Goal: Information Seeking & Learning: Learn about a topic

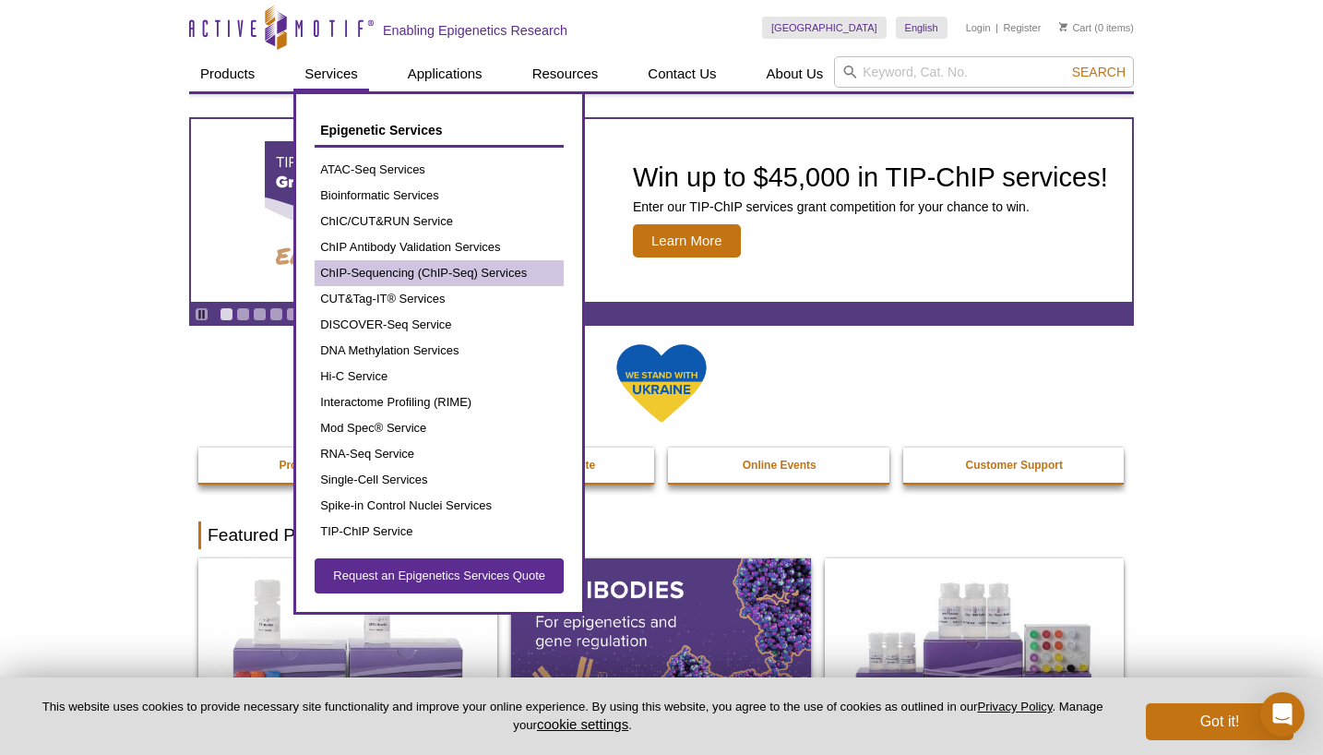
click at [528, 271] on link "ChIP-Sequencing (ChIP-Seq) Services" at bounding box center [439, 273] width 249 height 26
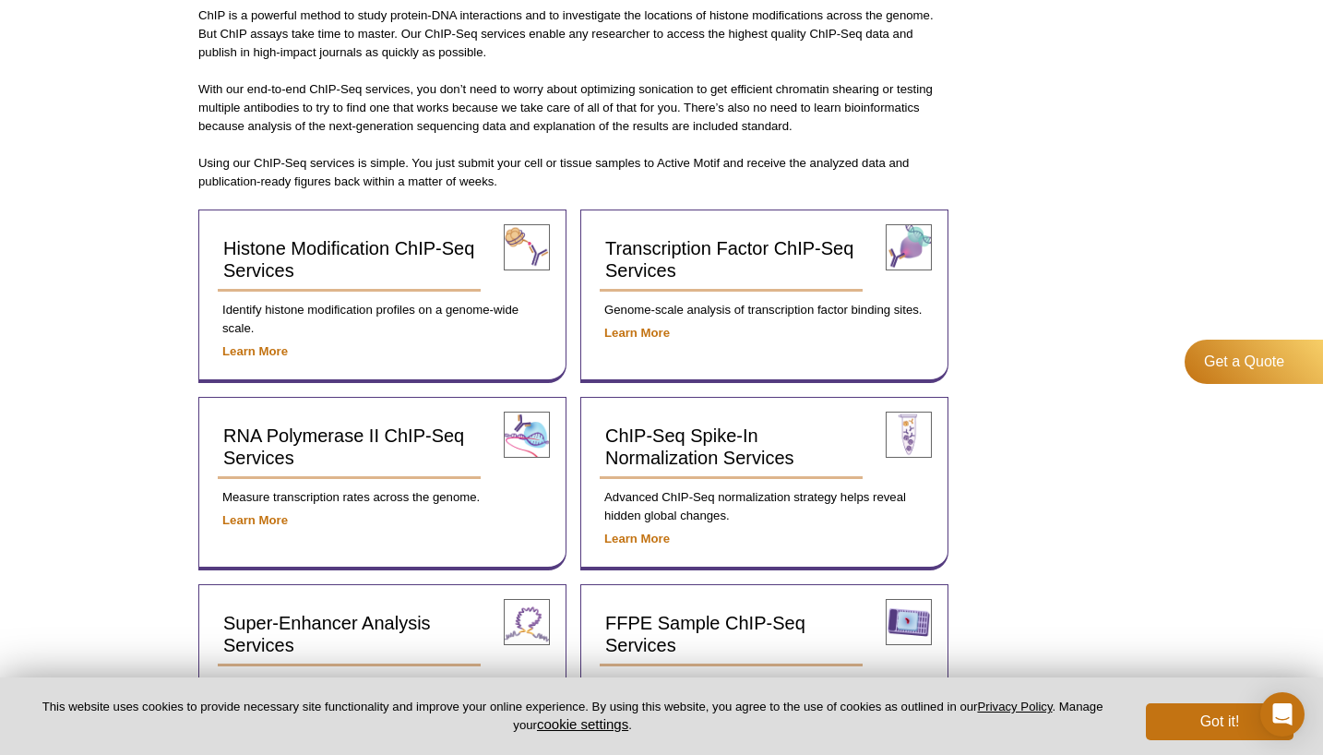
scroll to position [608, 0]
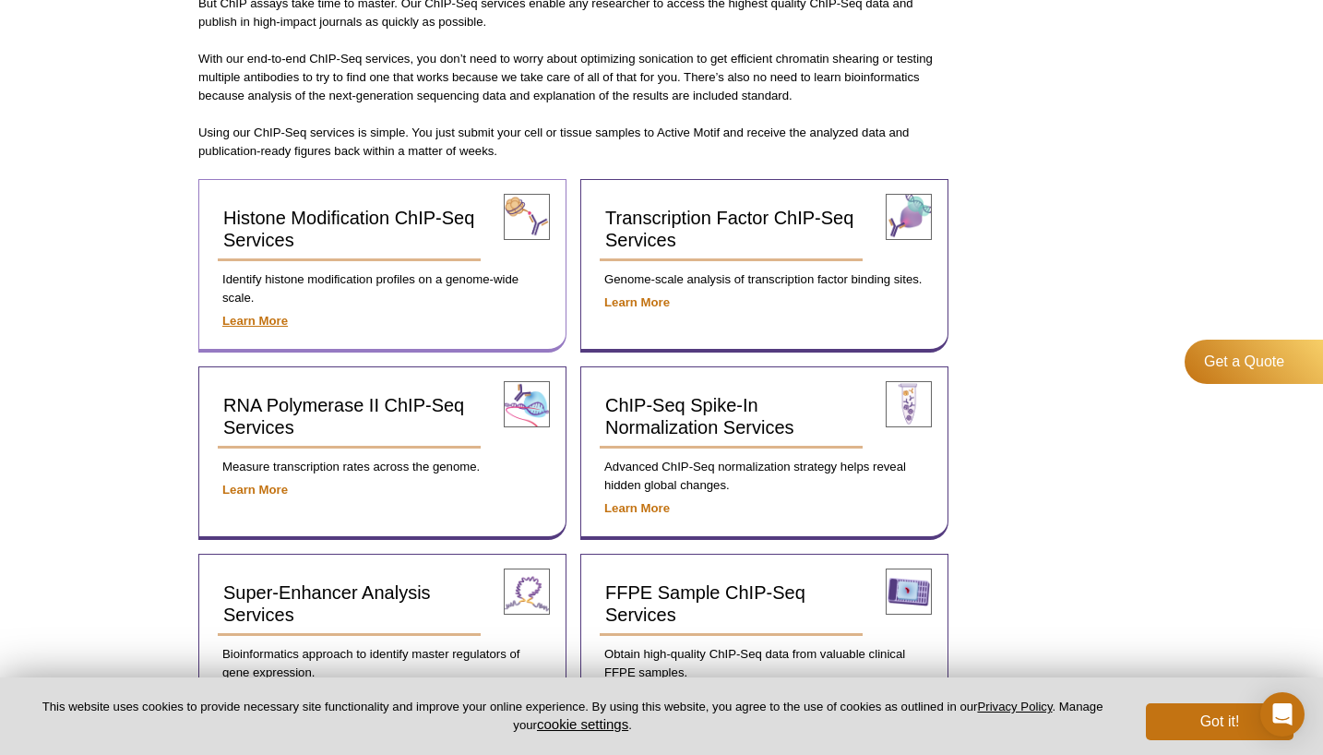
click at [270, 314] on strong "Learn More" at bounding box center [254, 321] width 65 height 14
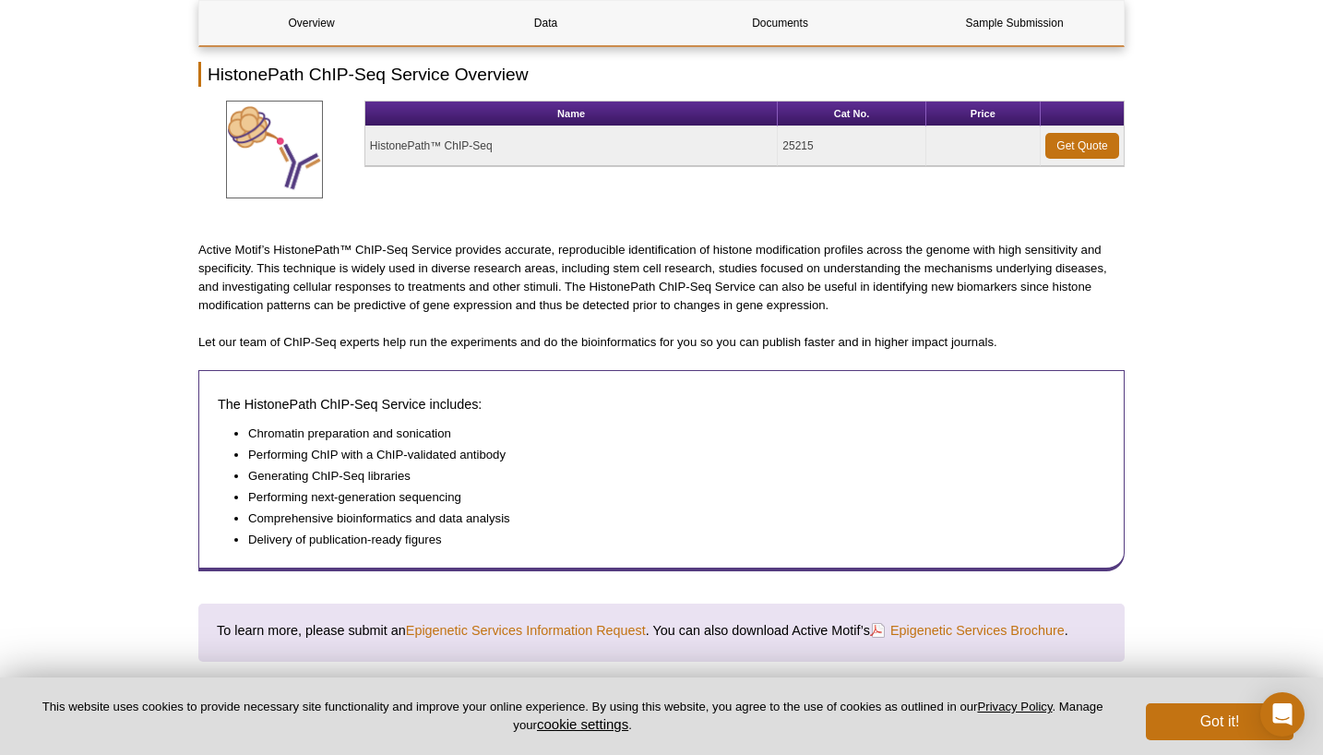
scroll to position [180, 0]
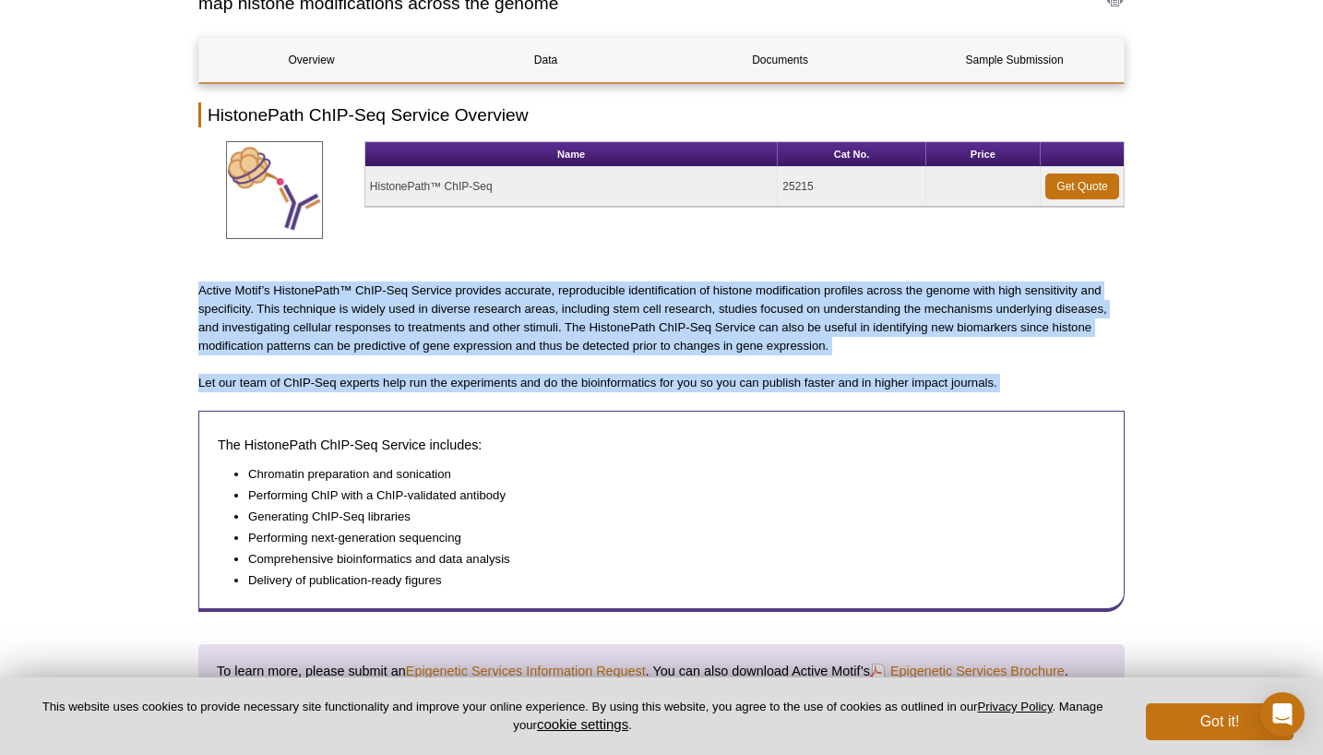
drag, startPoint x: 430, startPoint y: 262, endPoint x: 428, endPoint y: 403, distance: 141.2
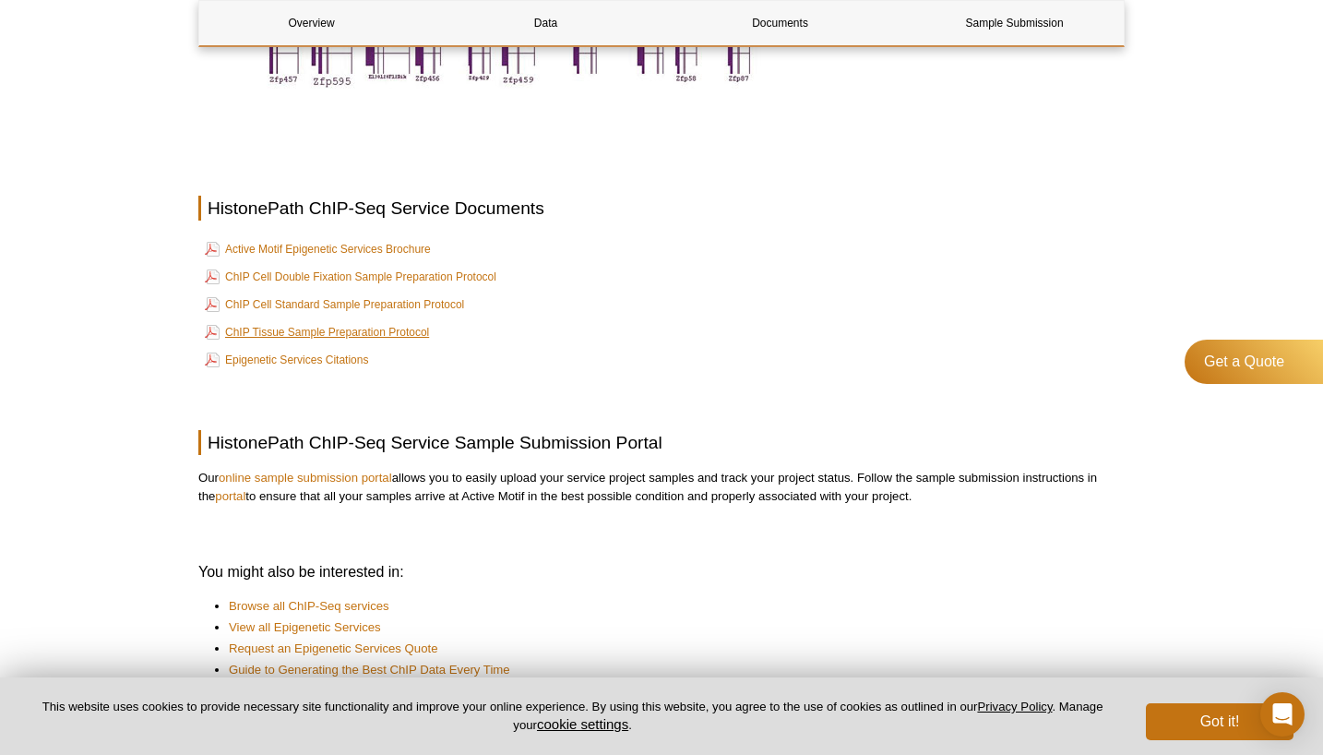
scroll to position [1455, 0]
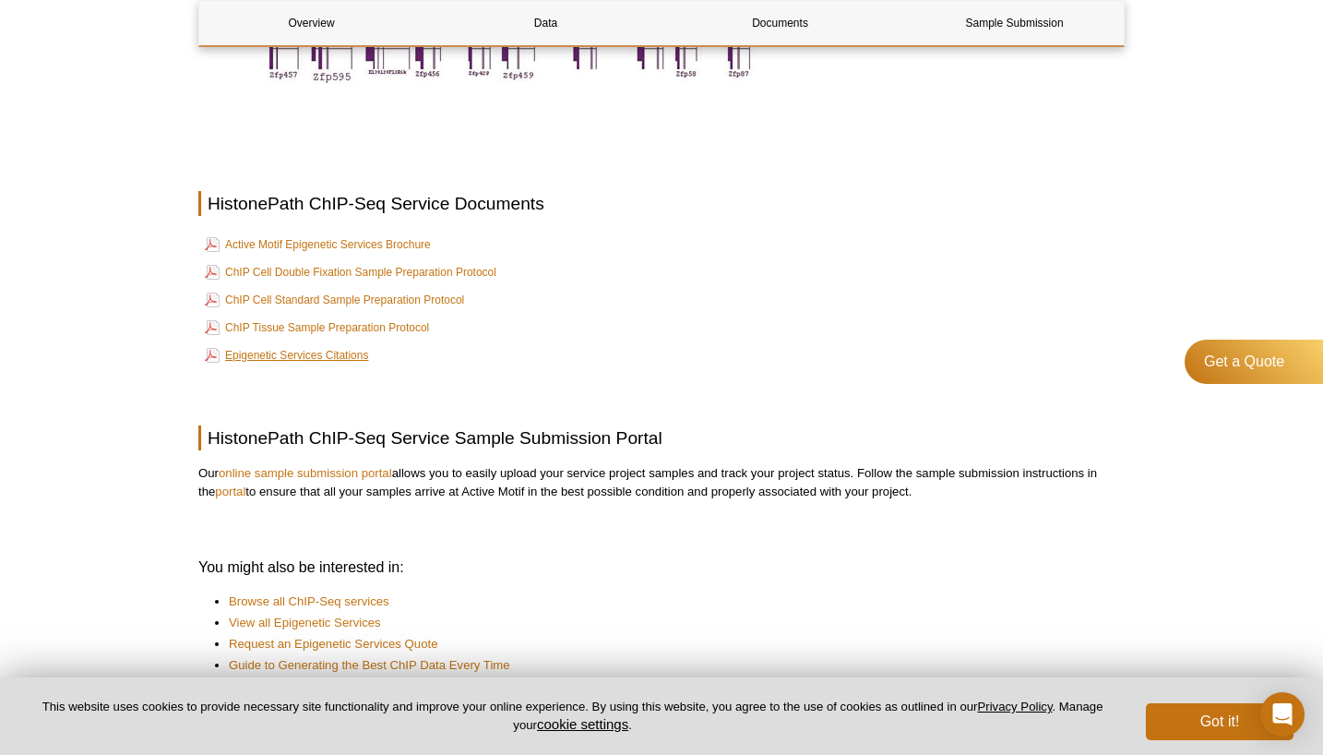
click at [340, 352] on link "Epigenetic Services Citations" at bounding box center [286, 355] width 163 height 22
click at [288, 295] on link "ChIP Cell Standard Sample Preparation Protocol" at bounding box center [334, 300] width 259 height 22
click at [276, 270] on link "ChIP Cell Double Fixation Sample Preparation Protocol" at bounding box center [351, 272] width 292 height 22
